Goal: Task Accomplishment & Management: Complete application form

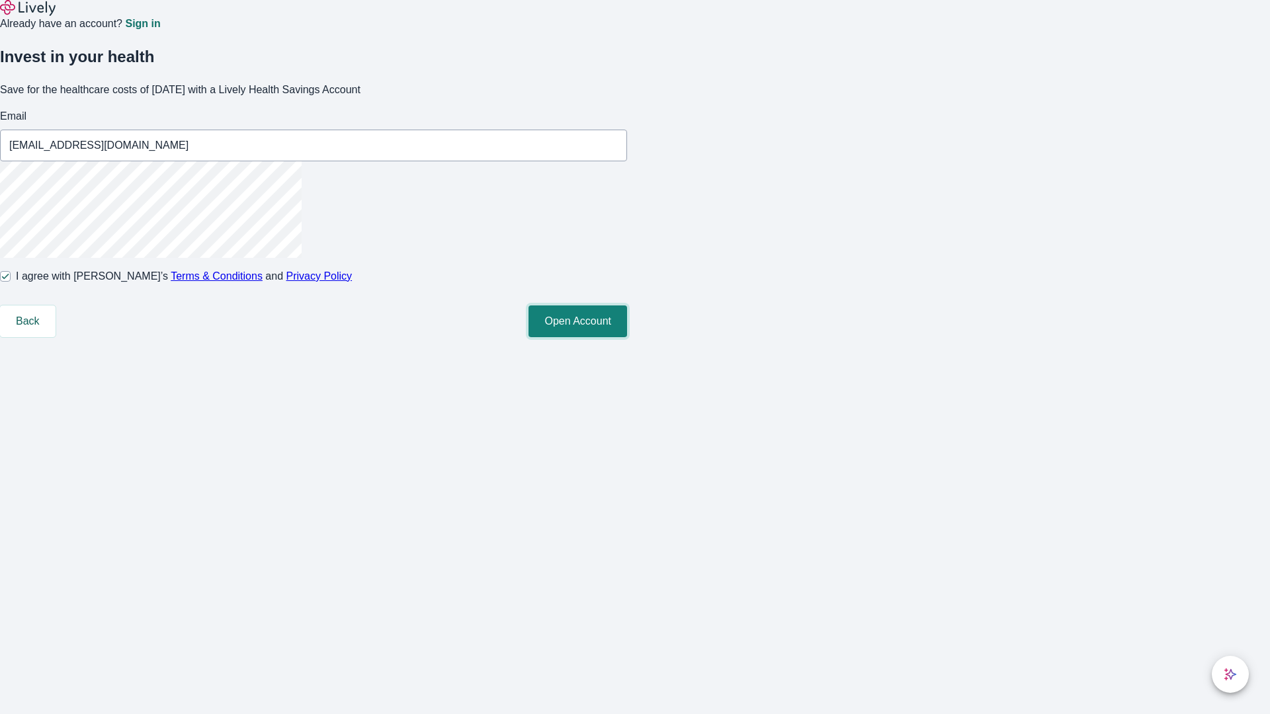
click at [627, 337] on button "Open Account" at bounding box center [577, 322] width 99 height 32
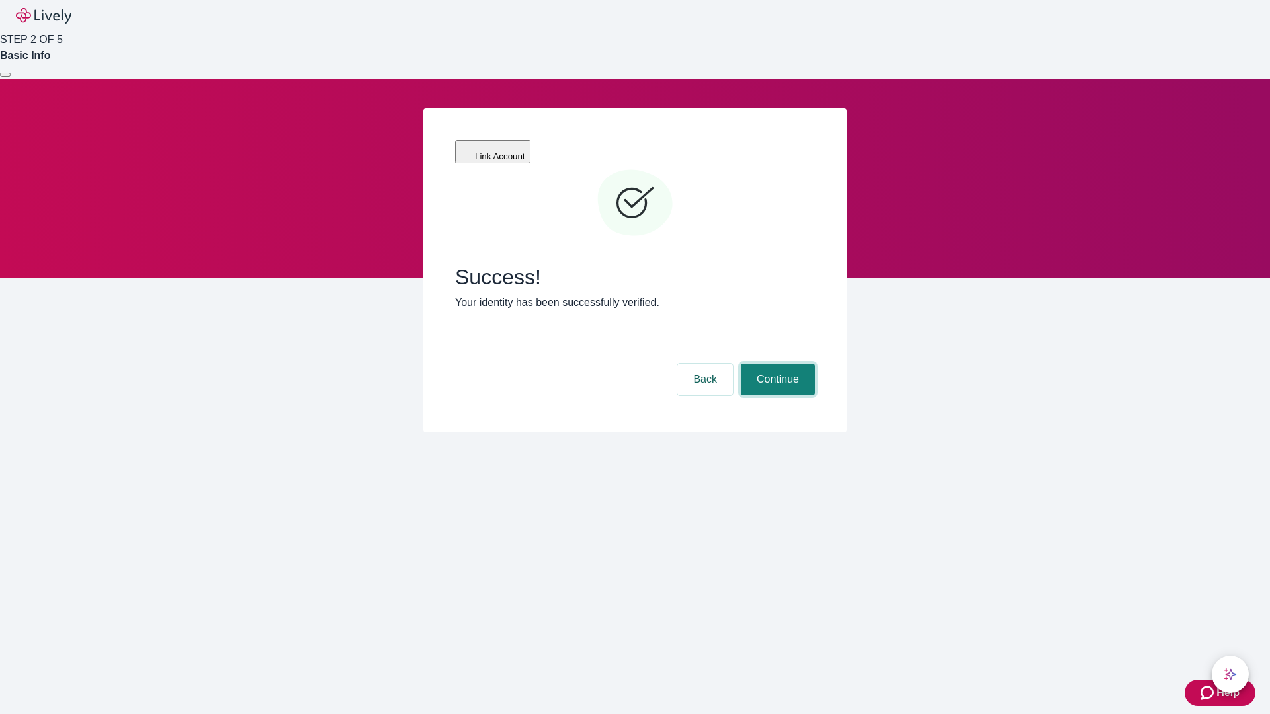
click at [776, 364] on button "Continue" at bounding box center [778, 380] width 74 height 32
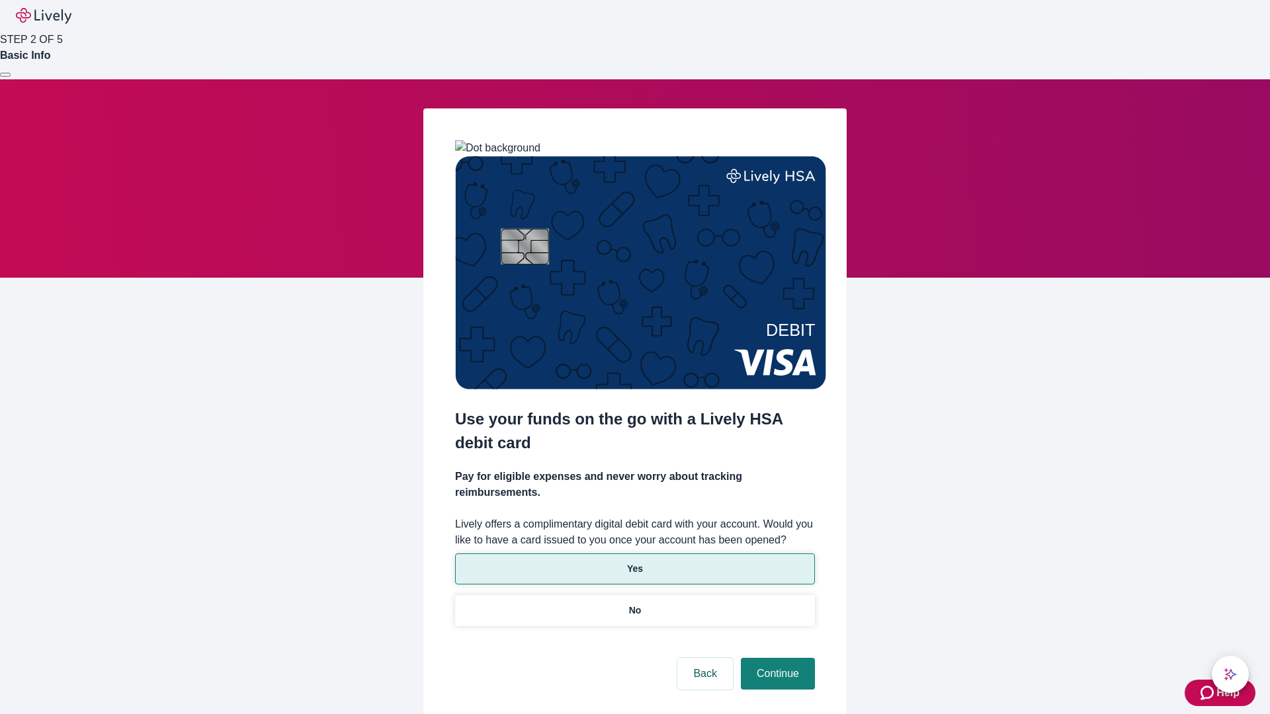
click at [634, 562] on p "Yes" at bounding box center [635, 569] width 16 height 14
click at [776, 658] on button "Continue" at bounding box center [778, 674] width 74 height 32
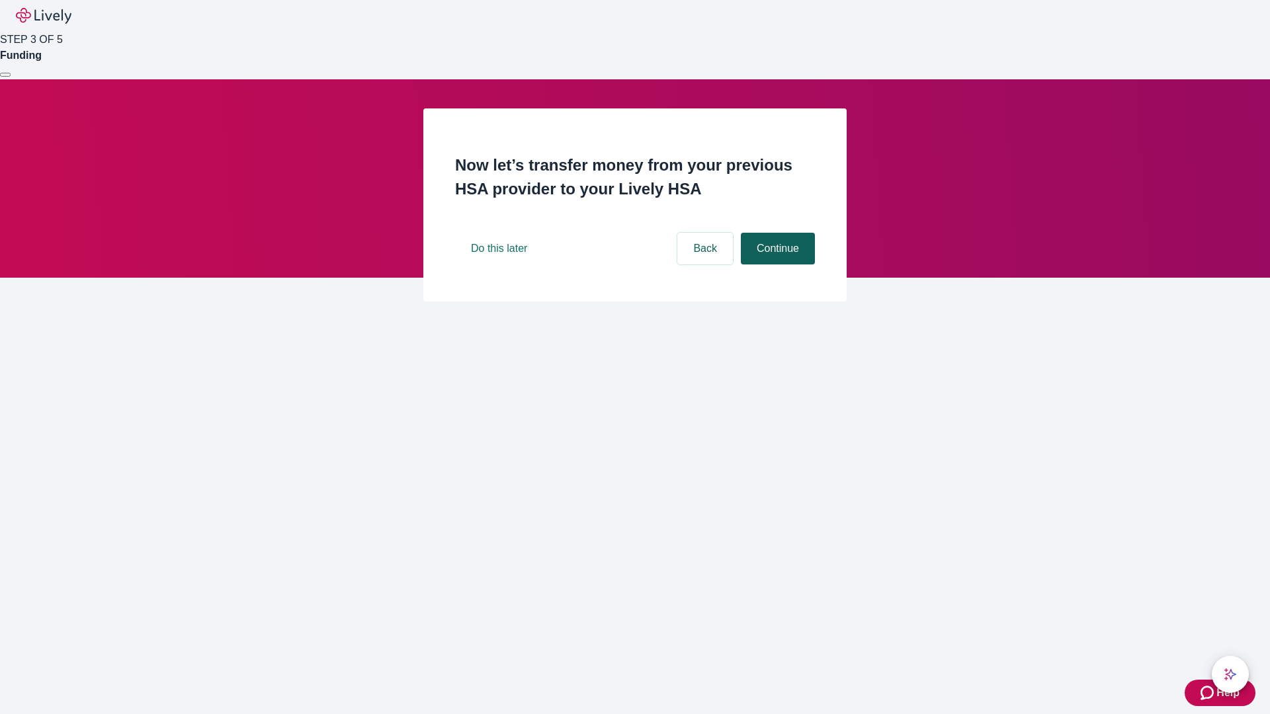
click at [776, 265] on button "Continue" at bounding box center [778, 249] width 74 height 32
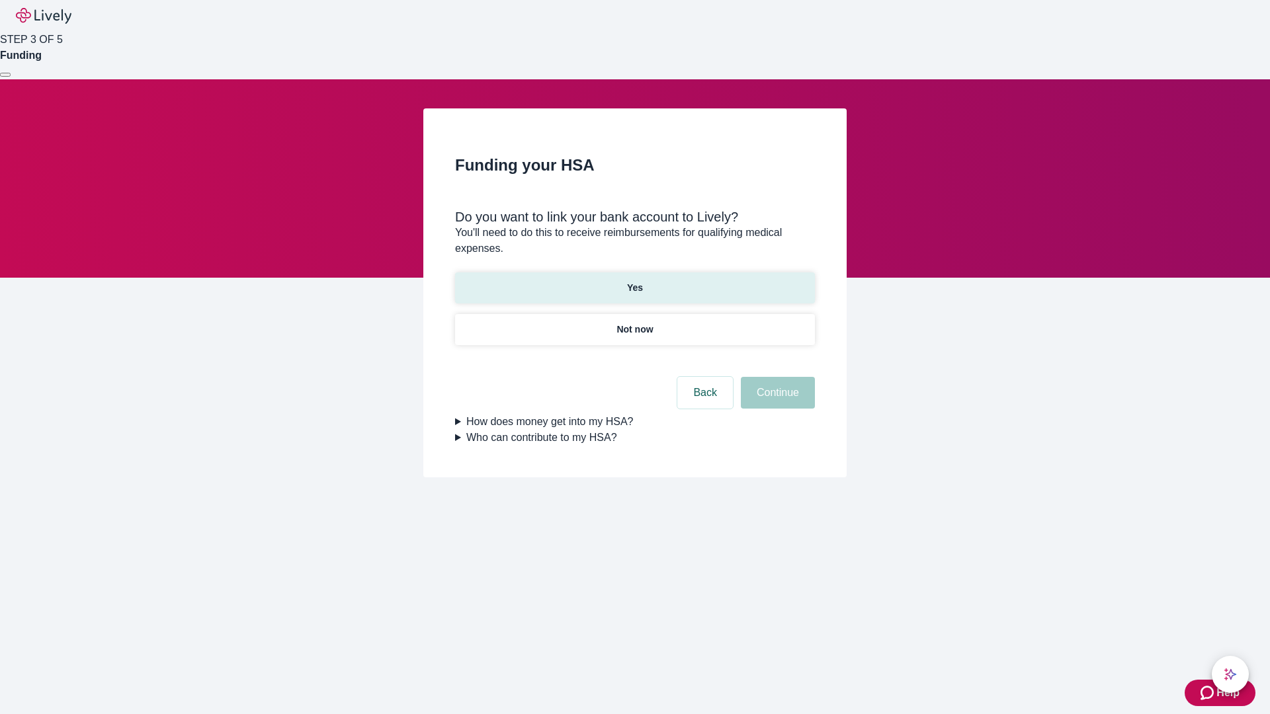
click at [634, 281] on p "Yes" at bounding box center [635, 288] width 16 height 14
click at [776, 377] on button "Continue" at bounding box center [778, 393] width 74 height 32
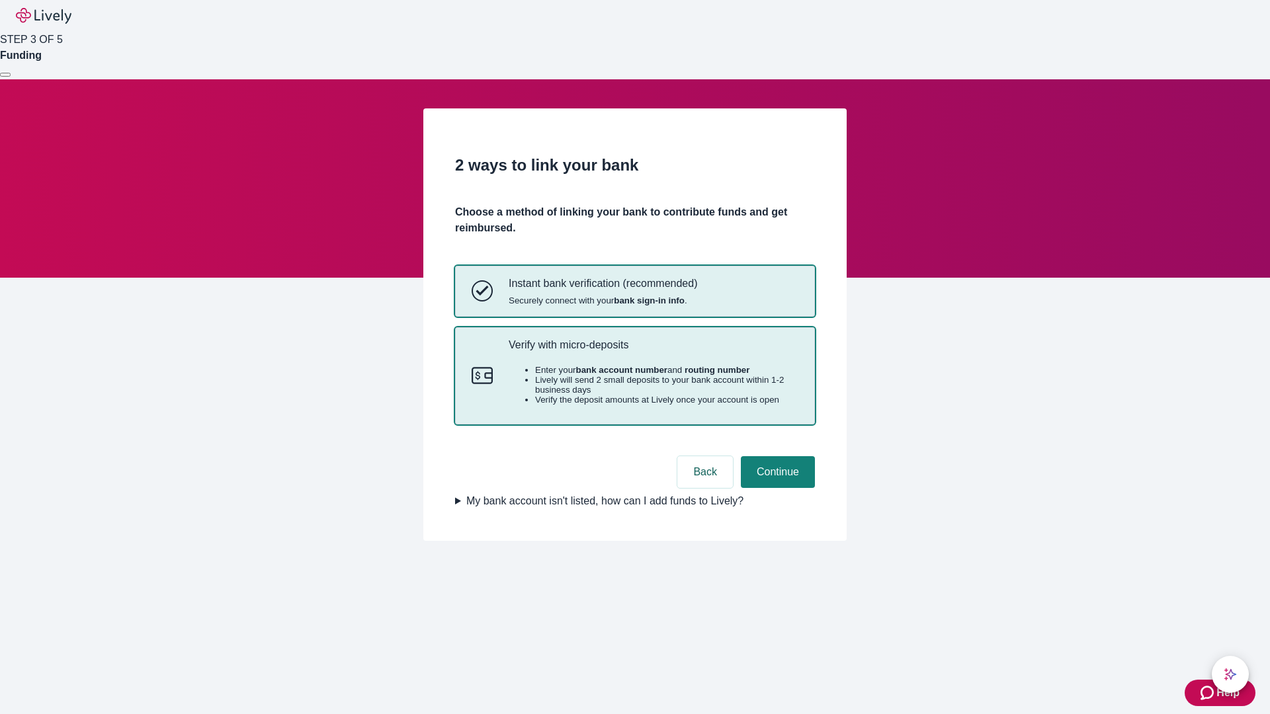
click at [653, 351] on p "Verify with micro-deposits" at bounding box center [654, 345] width 290 height 13
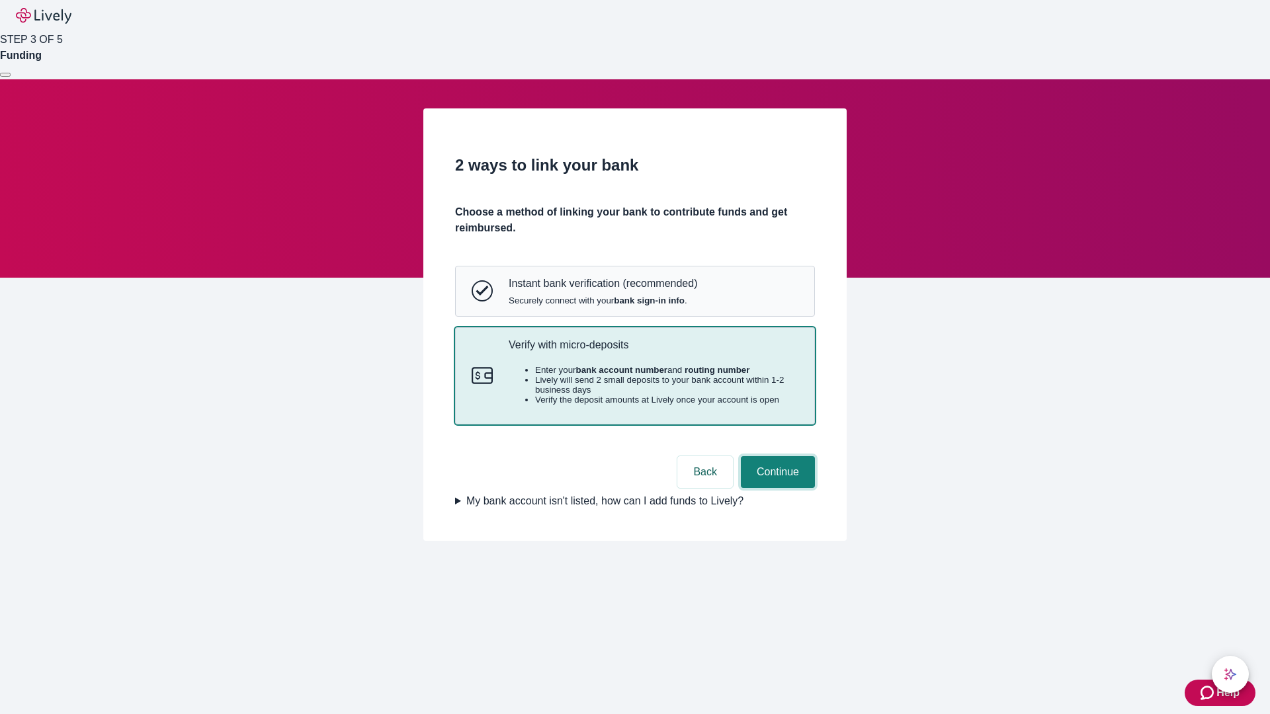
click at [776, 488] on button "Continue" at bounding box center [778, 472] width 74 height 32
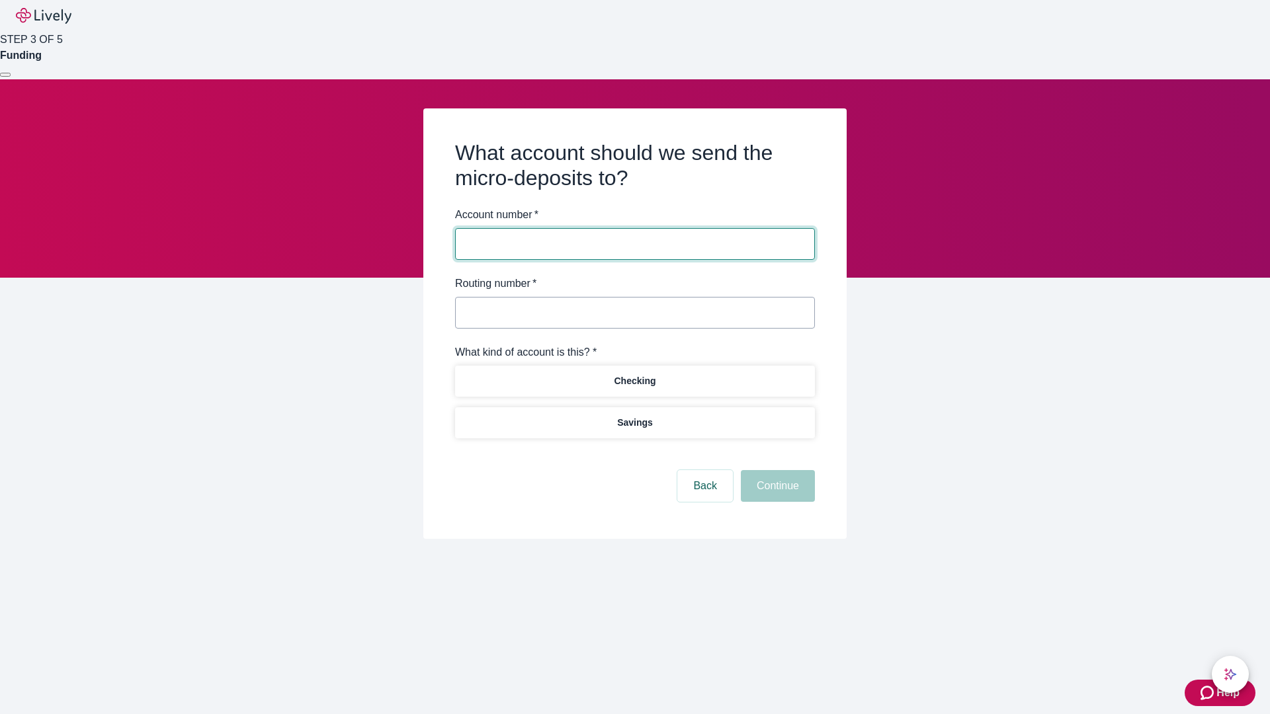
type input "2764926439"
